Goal: Task Accomplishment & Management: Manage account settings

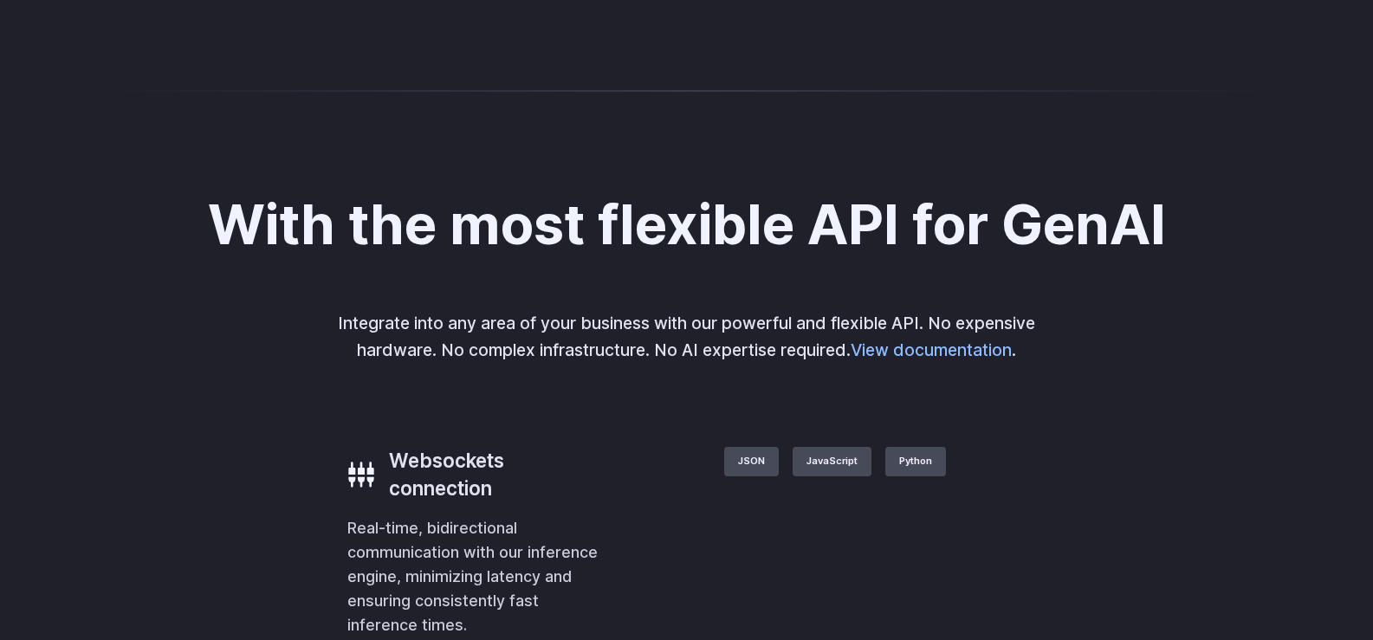
scroll to position [3453, 0]
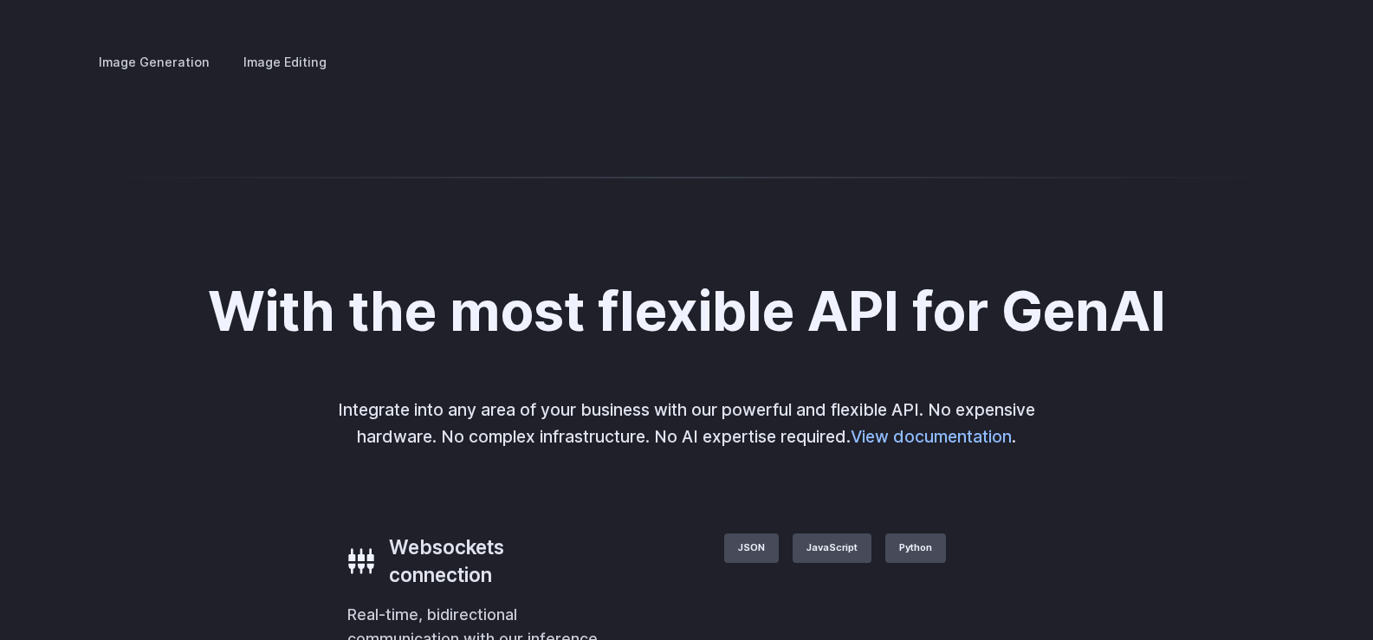
click at [807, 74] on div "Image Generation Image Editing Custom avatars Create avatars in any style you d…" at bounding box center [687, 62] width 1206 height 23
click at [0, 0] on img at bounding box center [0, 0] width 0 height 0
click at [0, 0] on summary "Concept design" at bounding box center [0, 0] width 0 height 0
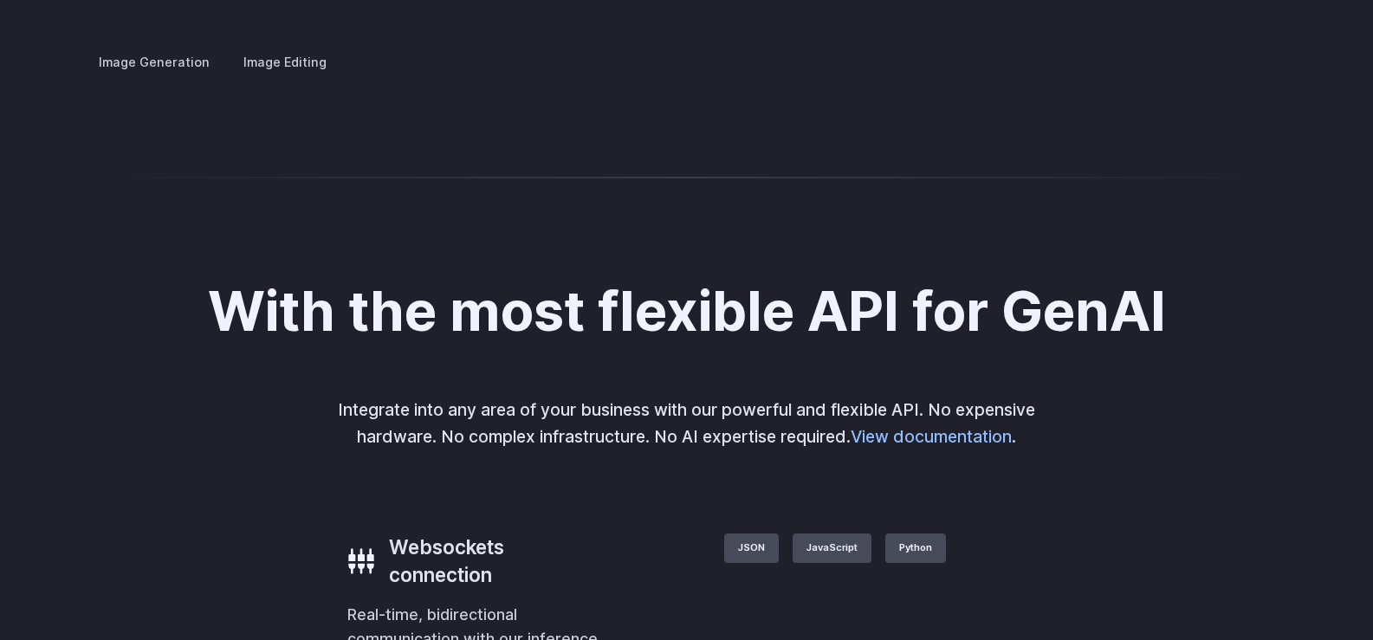
click at [0, 0] on img at bounding box center [0, 0] width 0 height 0
drag, startPoint x: 1024, startPoint y: 237, endPoint x: 950, endPoint y: 238, distance: 74.5
click at [0, 0] on img at bounding box center [0, 0] width 0 height 0
click at [0, 0] on h3 "Creative styling" at bounding box center [0, 0] width 0 height 0
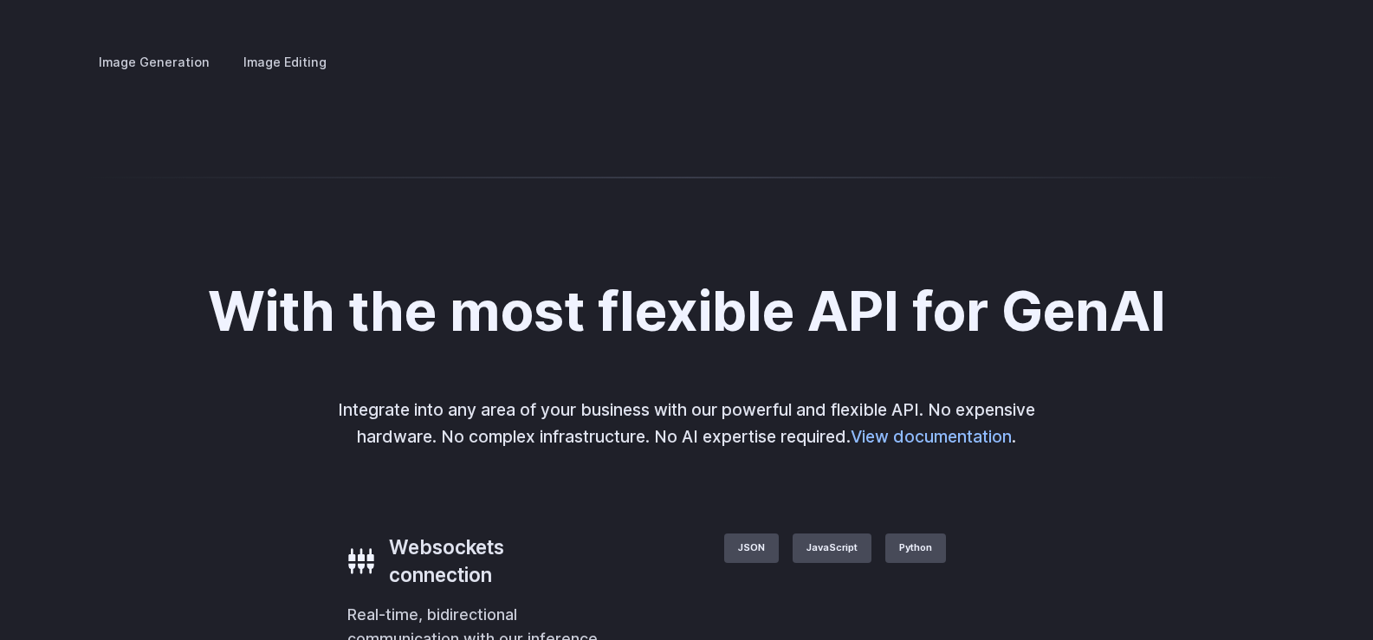
click at [0, 0] on img at bounding box center [0, 0] width 0 height 0
click at [0, 0] on h3 "Custom avatars" at bounding box center [0, 0] width 0 height 0
drag, startPoint x: 1212, startPoint y: 313, endPoint x: 1203, endPoint y: 319, distance: 11.3
click at [0, 0] on img at bounding box center [0, 0] width 0 height 0
click at [0, 0] on div at bounding box center [0, 0] width 0 height 0
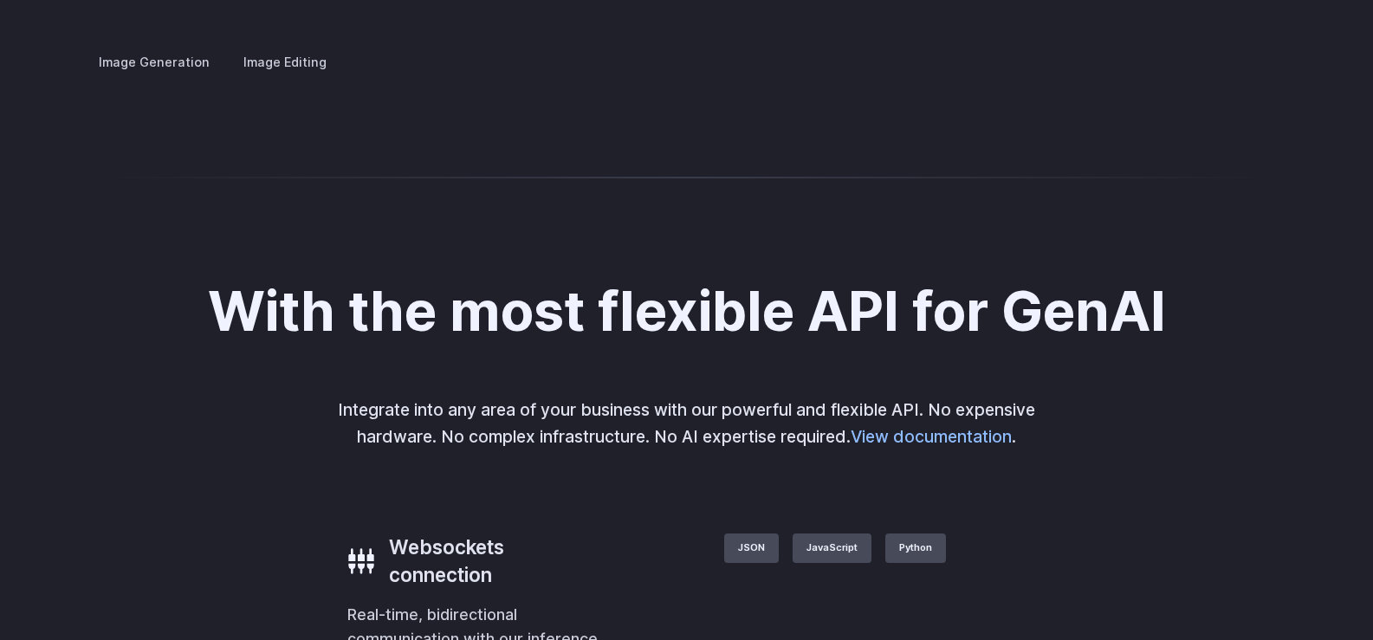
click at [0, 0] on button "Go to 2 of 4" at bounding box center [0, 0] width 0 height 0
click at [0, 0] on button "Go to 3 of 4" at bounding box center [0, 0] width 0 height 0
click at [0, 0] on button "Go to 4 of 4" at bounding box center [0, 0] width 0 height 0
click at [0, 0] on h3 "Concept design" at bounding box center [0, 0] width 0 height 0
click at [0, 0] on button "Go to 1 of 4" at bounding box center [0, 0] width 0 height 0
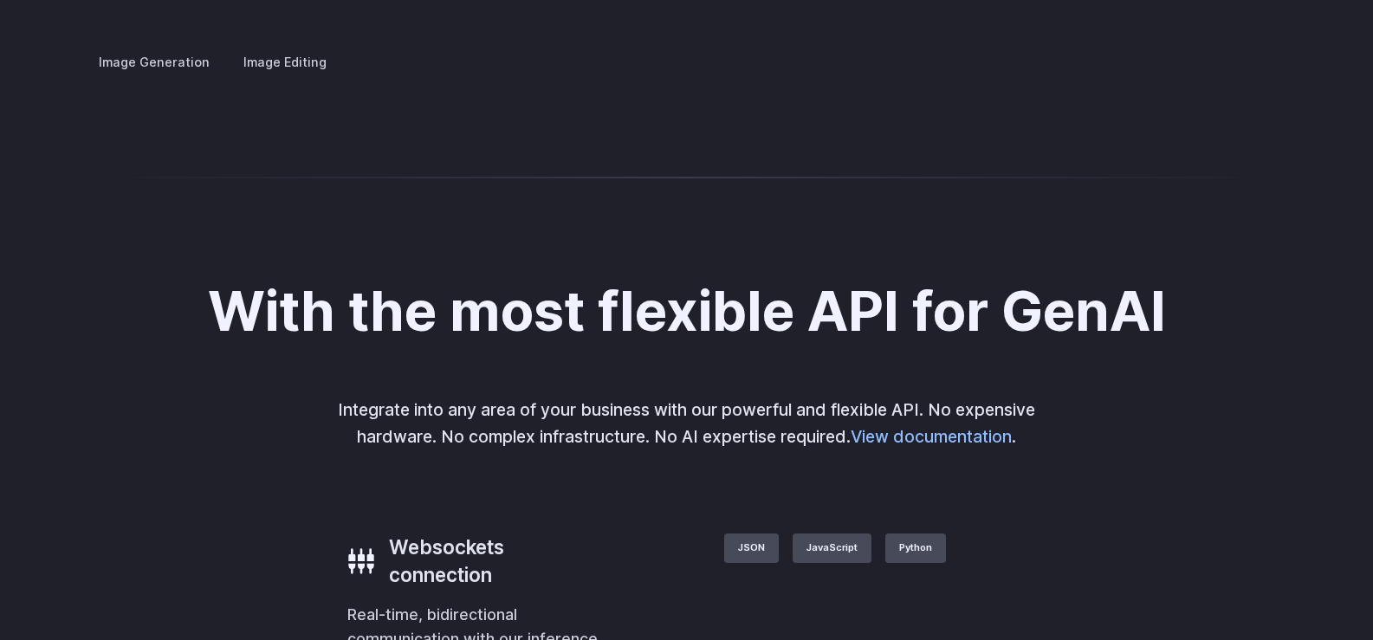
click at [0, 0] on button "Go to 2 of 4" at bounding box center [0, 0] width 0 height 0
click at [0, 0] on div at bounding box center [0, 0] width 0 height 0
click at [0, 0] on button "Go to 3 of 4" at bounding box center [0, 0] width 0 height 0
click at [0, 0] on button "Go to 4 of 4" at bounding box center [0, 0] width 0 height 0
click at [0, 0] on h3 "Creative styling" at bounding box center [0, 0] width 0 height 0
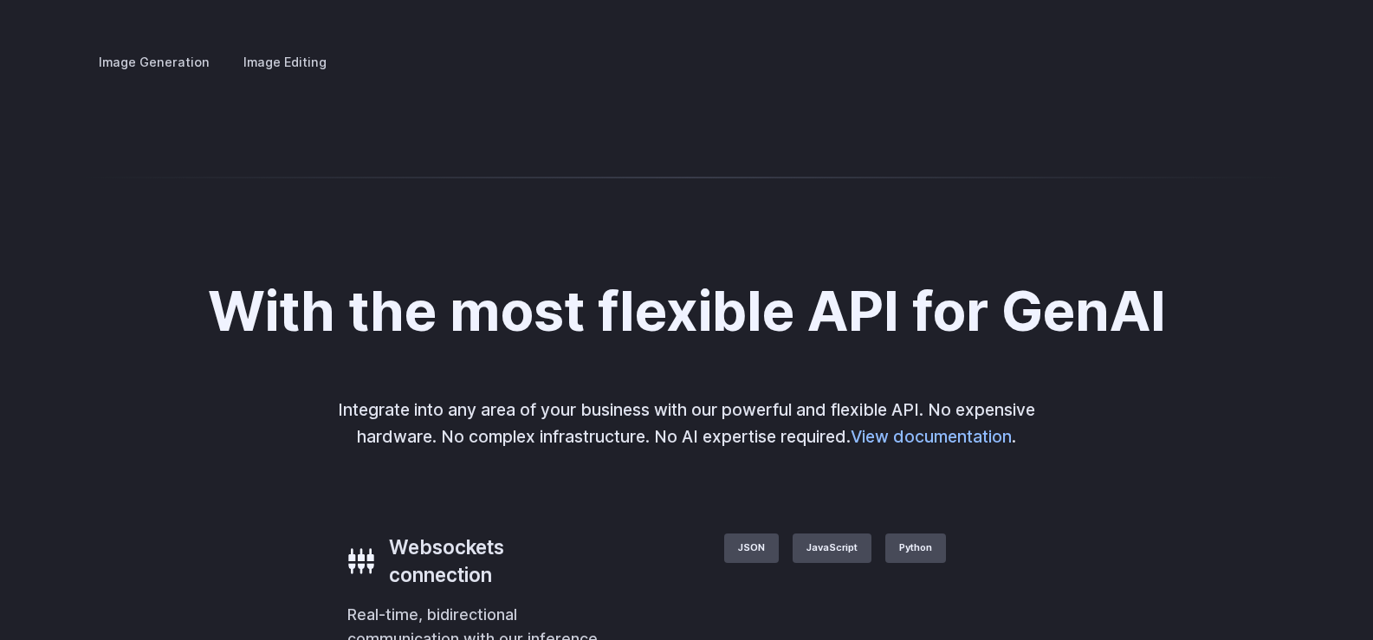
click at [0, 0] on button "Go to 1 of 4" at bounding box center [0, 0] width 0 height 0
click at [0, 0] on button "Go to 2 of 4" at bounding box center [0, 0] width 0 height 0
click at [0, 0] on button "Go to 3 of 4" at bounding box center [0, 0] width 0 height 0
click at [0, 0] on h3 "Architecture" at bounding box center [0, 0] width 0 height 0
click at [0, 0] on button "Go to 2 of 4" at bounding box center [0, 0] width 0 height 0
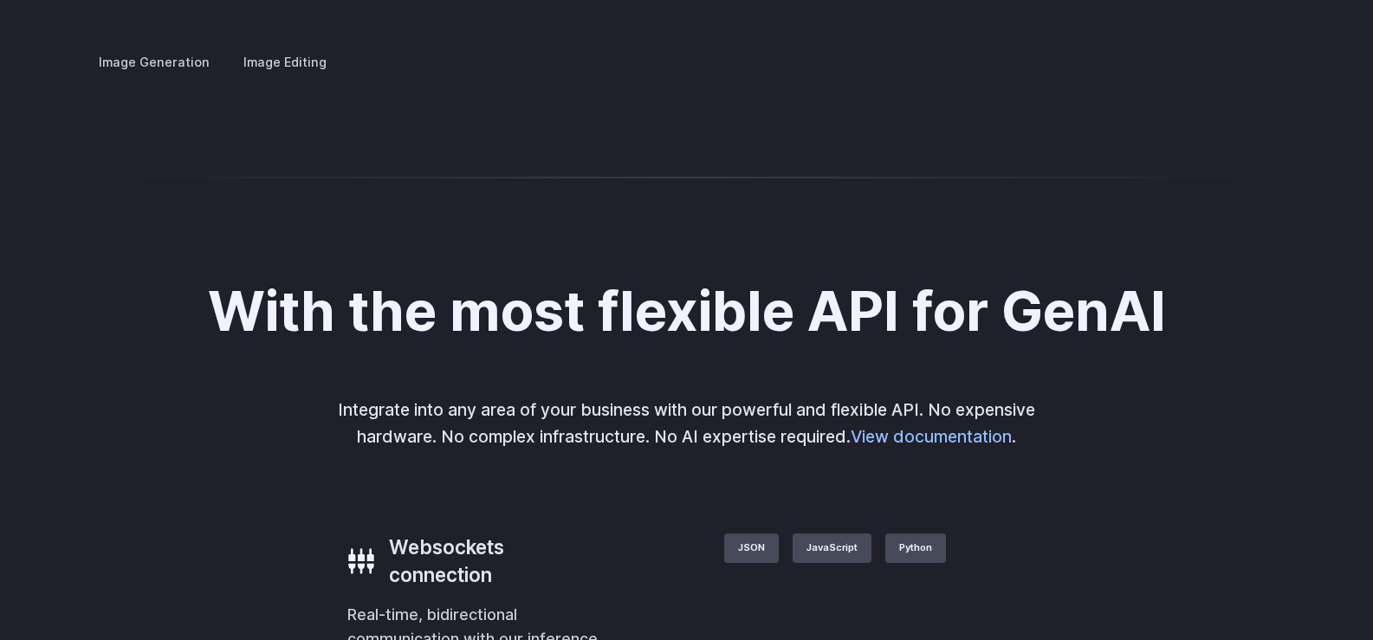
click at [0, 0] on button "Go to 3 of 4" at bounding box center [0, 0] width 0 height 0
click at [0, 0] on button "Go to 4 of 4" at bounding box center [0, 0] width 0 height 0
click at [0, 0] on h3 "Product design" at bounding box center [0, 0] width 0 height 0
click at [0, 0] on div at bounding box center [0, 0] width 0 height 0
click at [0, 0] on button "Go to 2 of 4" at bounding box center [0, 0] width 0 height 0
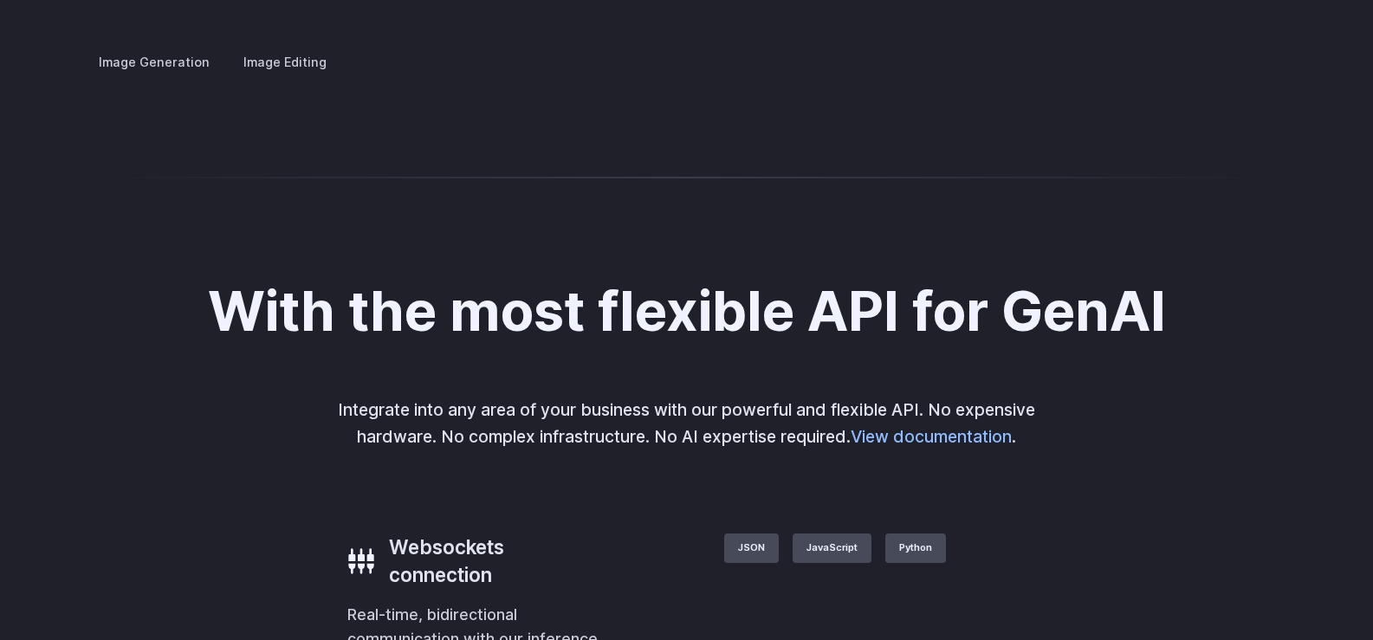
click at [0, 0] on button "Go to 1 of 4" at bounding box center [0, 0] width 0 height 0
click at [0, 0] on h3 "Personalized assets" at bounding box center [0, 0] width 0 height 0
click at [0, 0] on button "Go to 2 of 4" at bounding box center [0, 0] width 0 height 0
click at [0, 0] on div at bounding box center [0, 0] width 0 height 0
click at [0, 0] on button "Go to 3 of 4" at bounding box center [0, 0] width 0 height 0
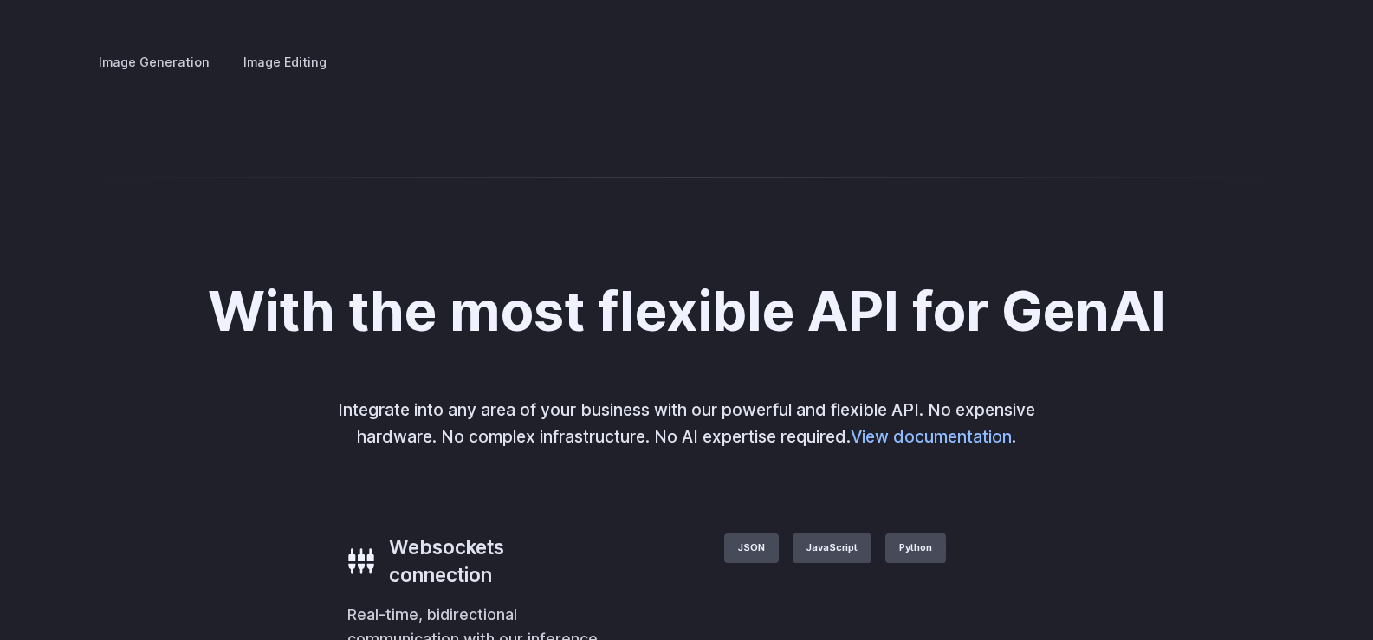
click at [0, 0] on button "Go to 4 of 4" at bounding box center [0, 0] width 0 height 0
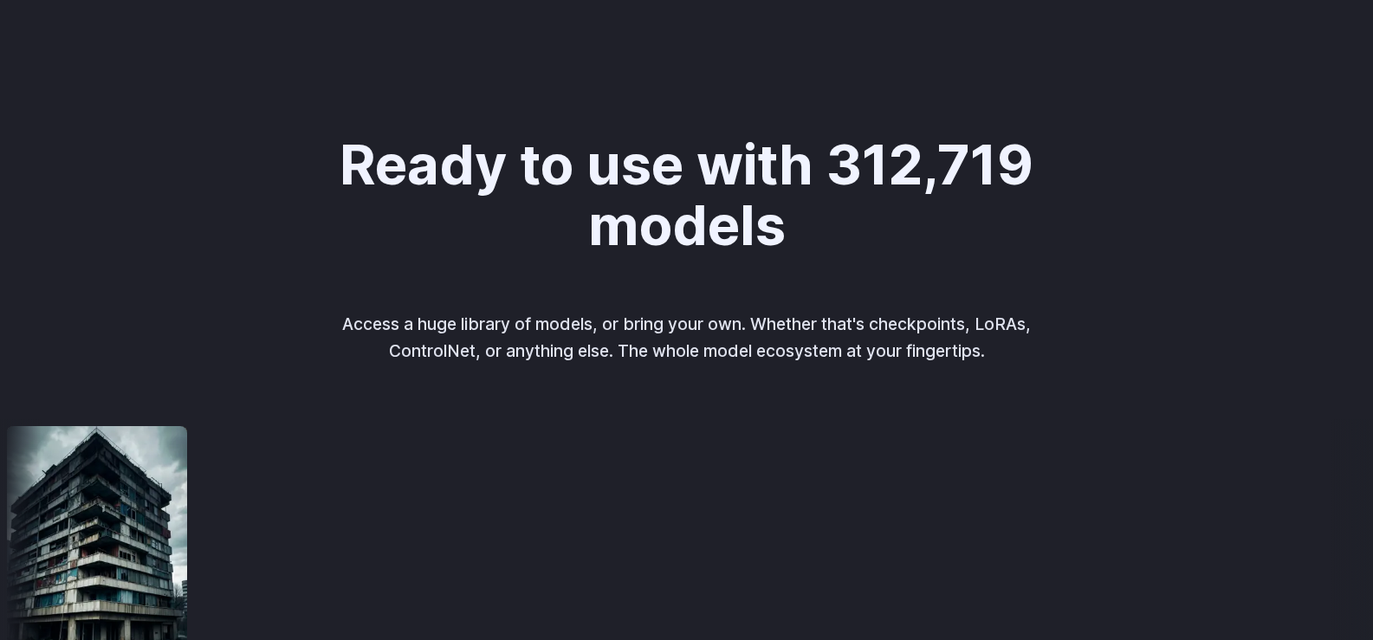
scroll to position [2153, 0]
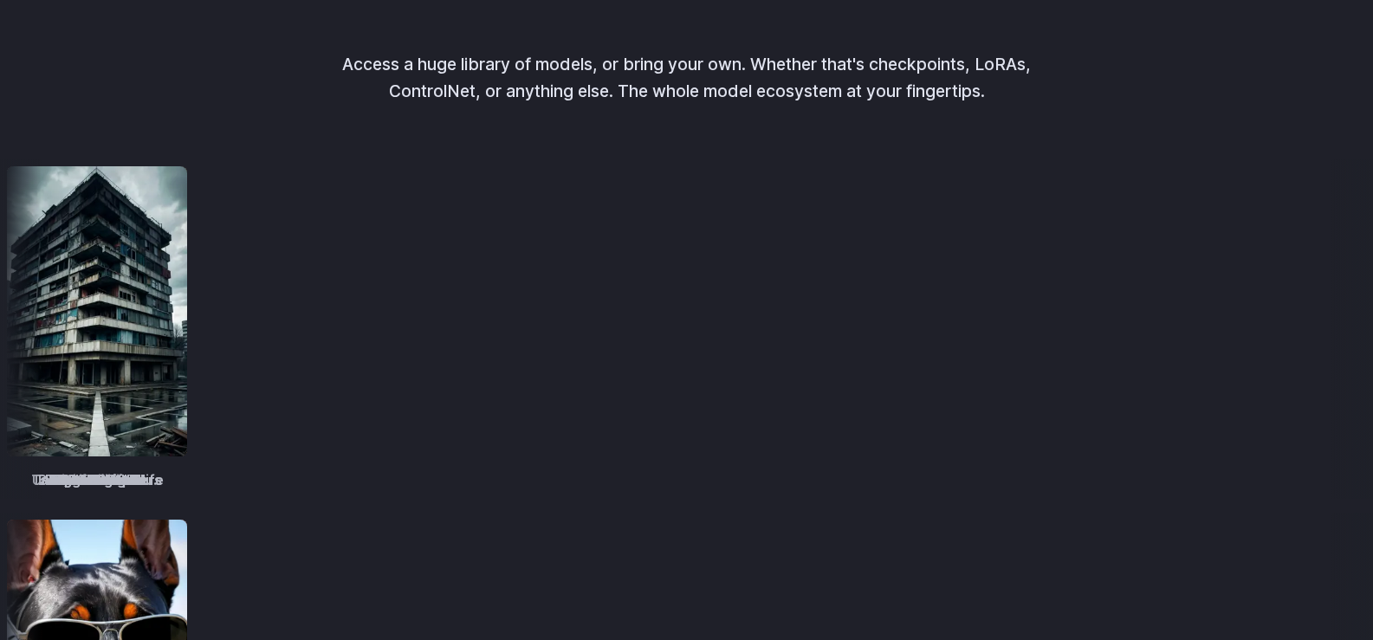
drag, startPoint x: 398, startPoint y: 486, endPoint x: 386, endPoint y: 483, distance: 11.6
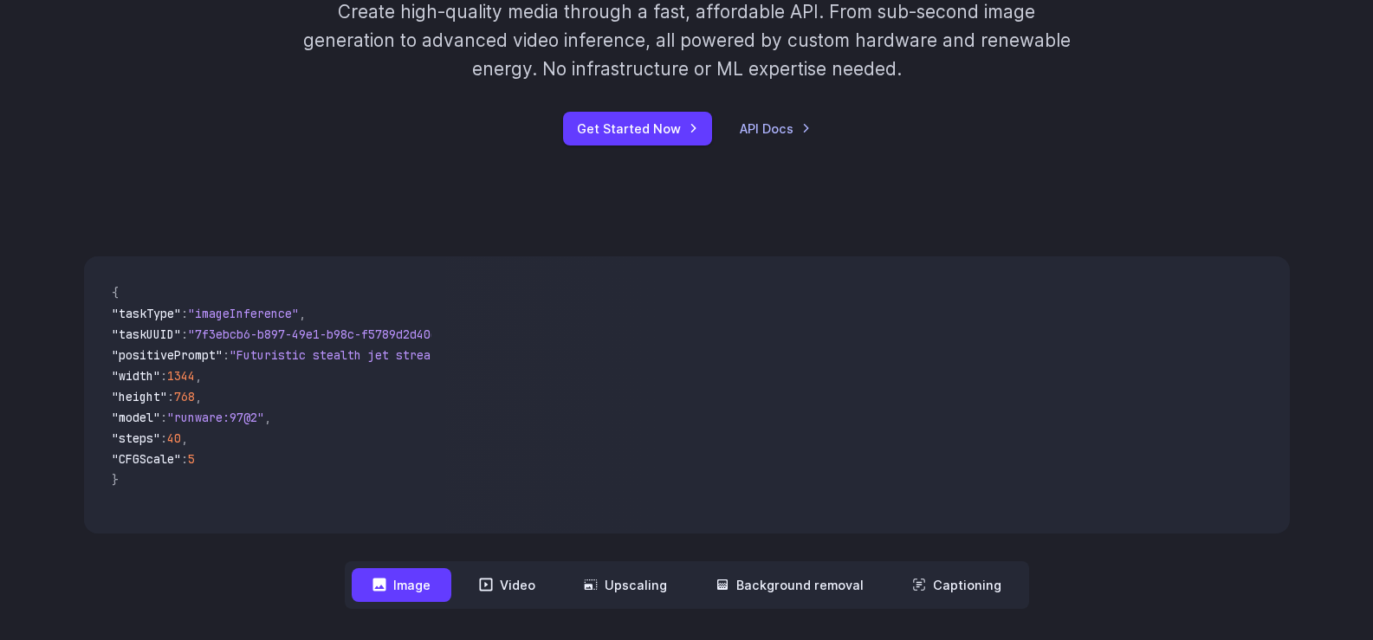
scroll to position [0, 0]
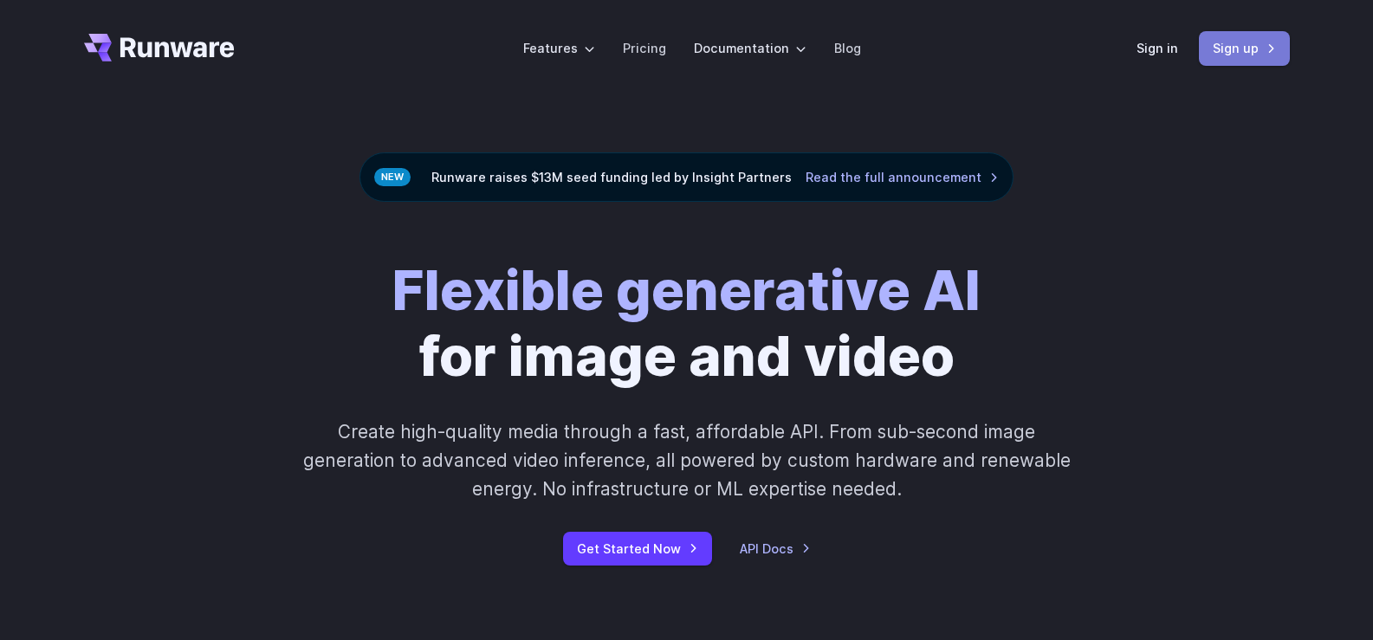
click at [1210, 39] on link "Sign up" at bounding box center [1244, 48] width 91 height 34
click at [1155, 51] on link "Sign in" at bounding box center [1158, 48] width 42 height 20
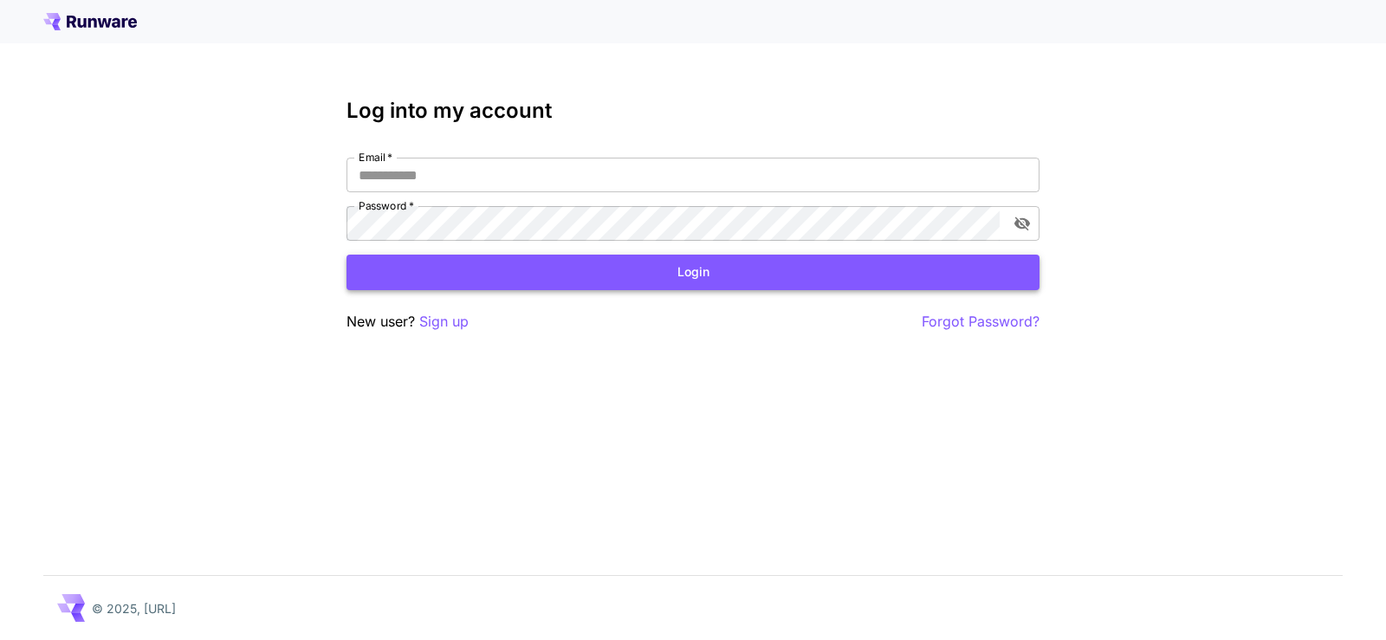
type input "**********"
click at [644, 276] on button "Login" at bounding box center [693, 273] width 693 height 36
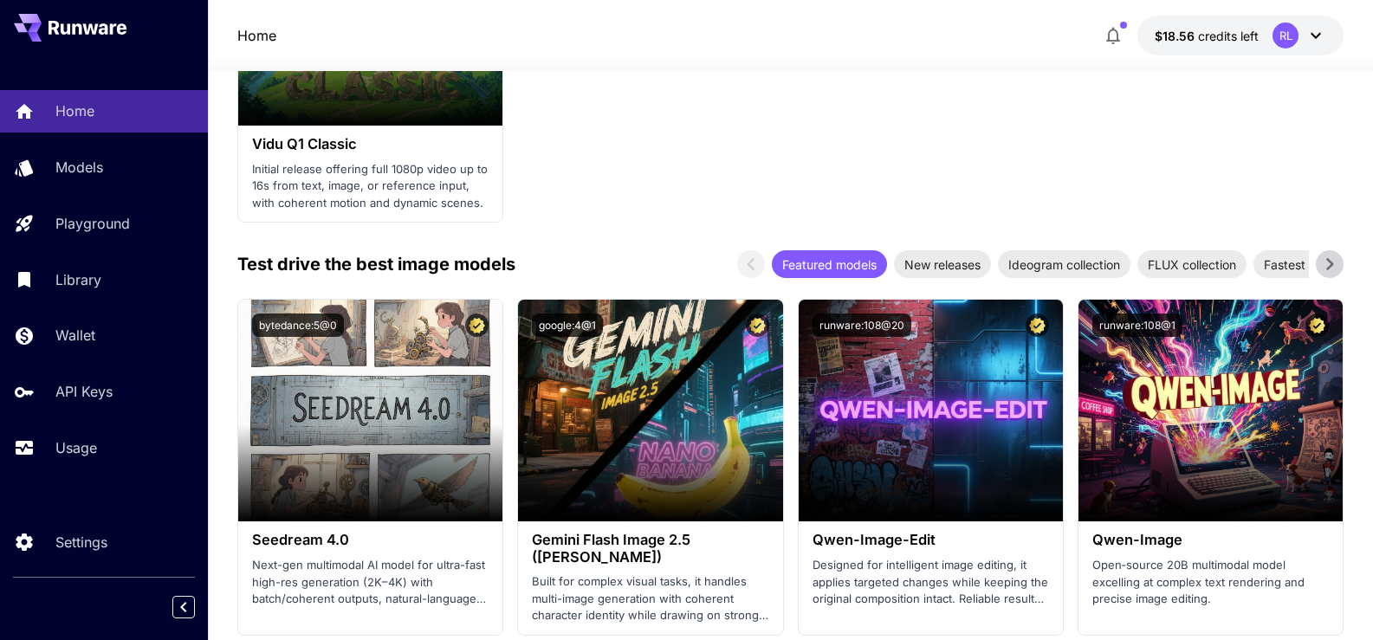
scroll to position [2339, 0]
